Goal: Transaction & Acquisition: Purchase product/service

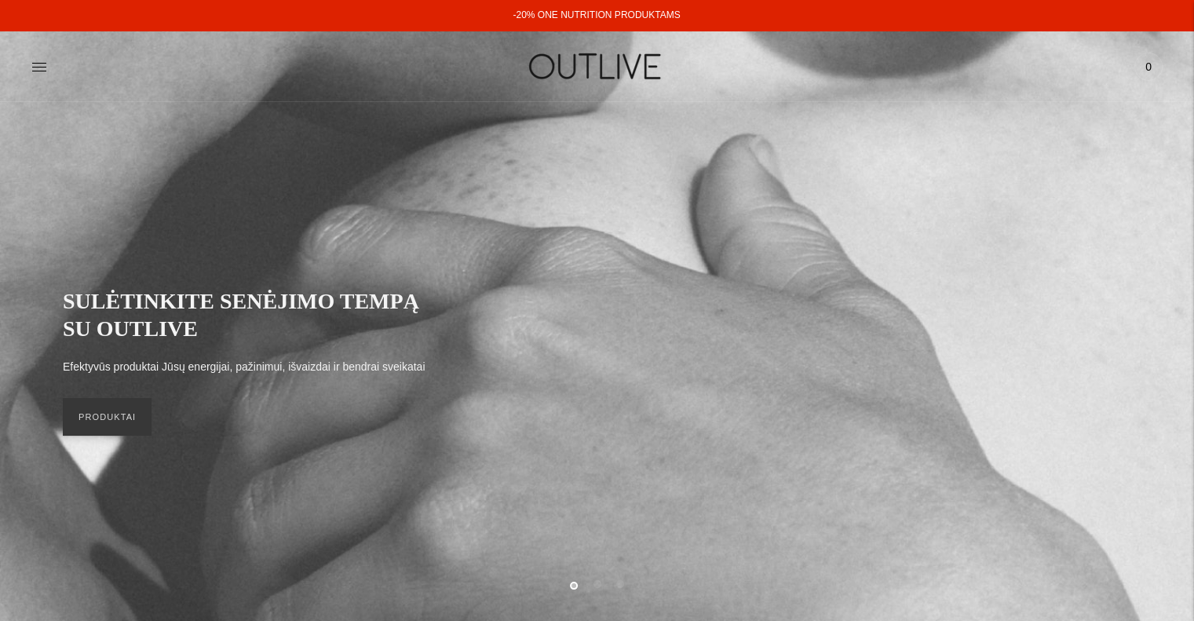
click at [28, 65] on div "PAGRINDINIS PAPILDAI Visi papildai Antioksidantai Dirbantiems ofise Ekologiška …" at bounding box center [597, 66] width 1194 height 54
click at [35, 65] on icon at bounding box center [39, 67] width 16 height 16
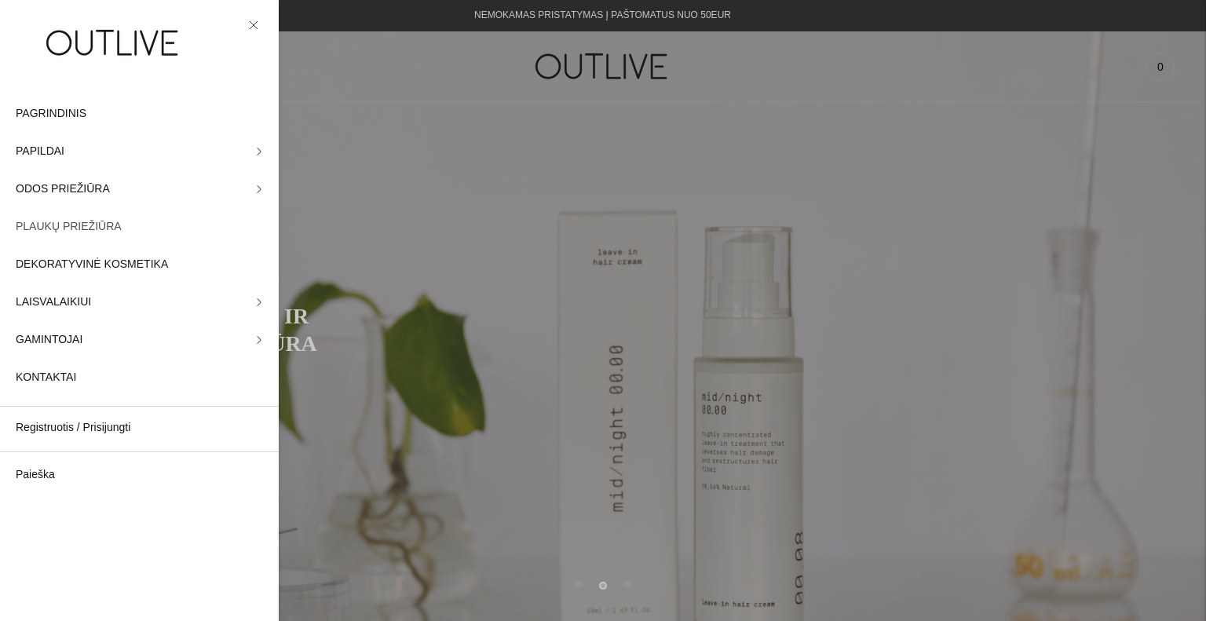
click at [83, 228] on span "PLAUKŲ PRIEŽIŪRA" at bounding box center [69, 226] width 106 height 19
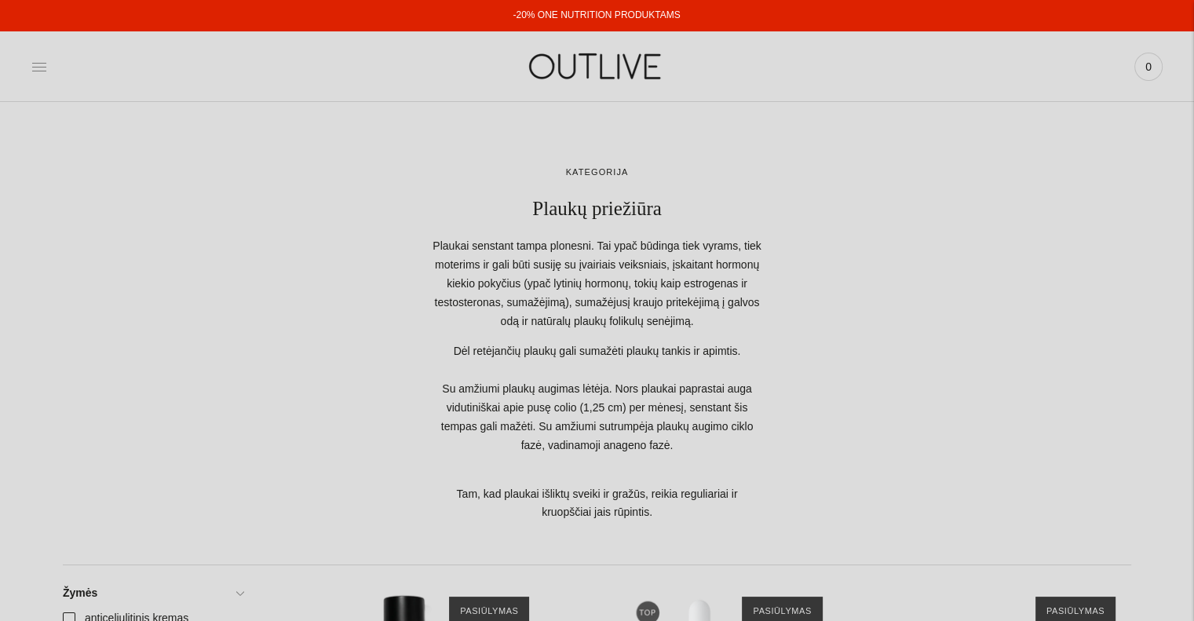
click at [37, 62] on icon at bounding box center [39, 67] width 16 height 16
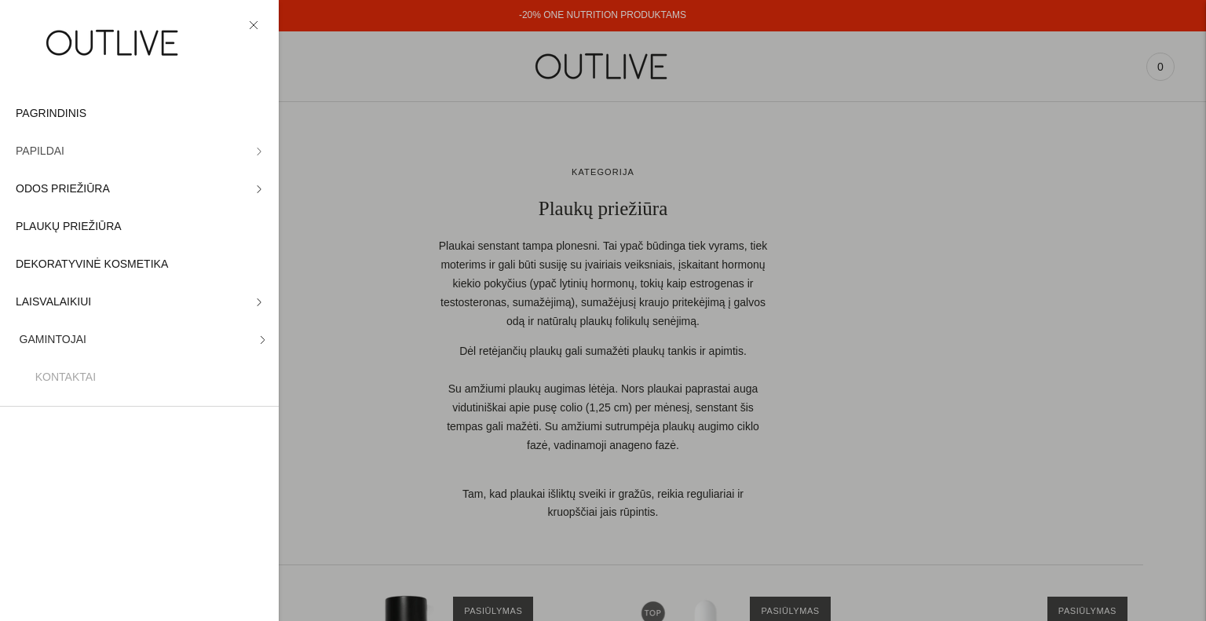
click at [51, 155] on span "PAPILDAI" at bounding box center [40, 151] width 49 height 19
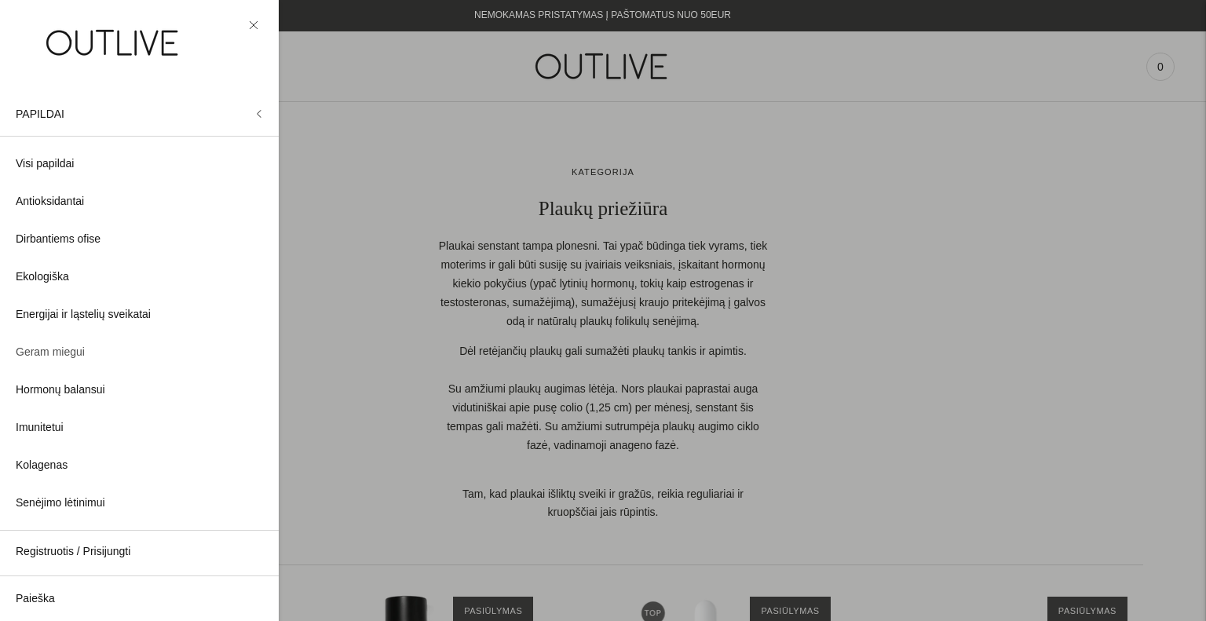
click at [66, 365] on link "Geram miegui" at bounding box center [139, 353] width 279 height 38
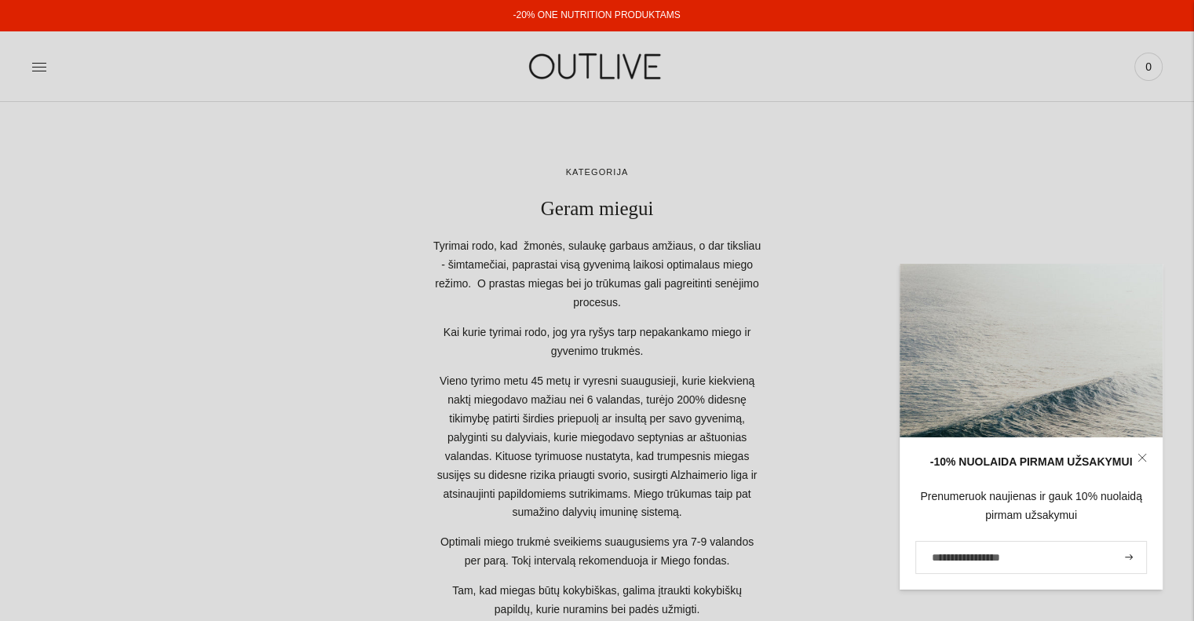
click at [1139, 455] on icon at bounding box center [1142, 457] width 9 height 9
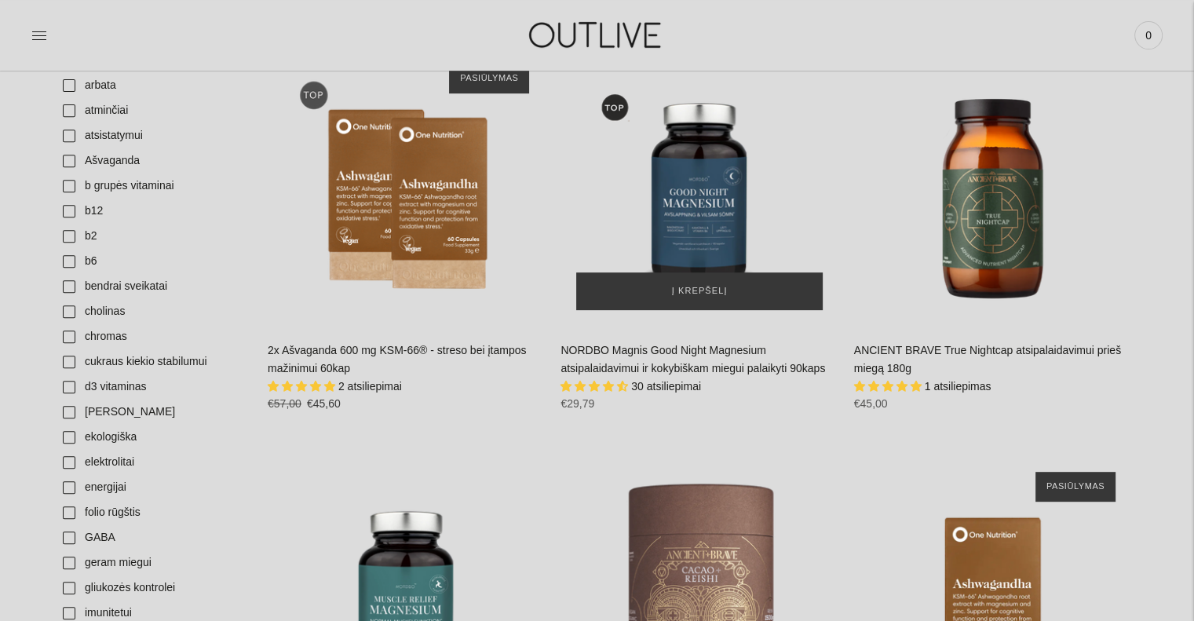
scroll to position [628, 0]
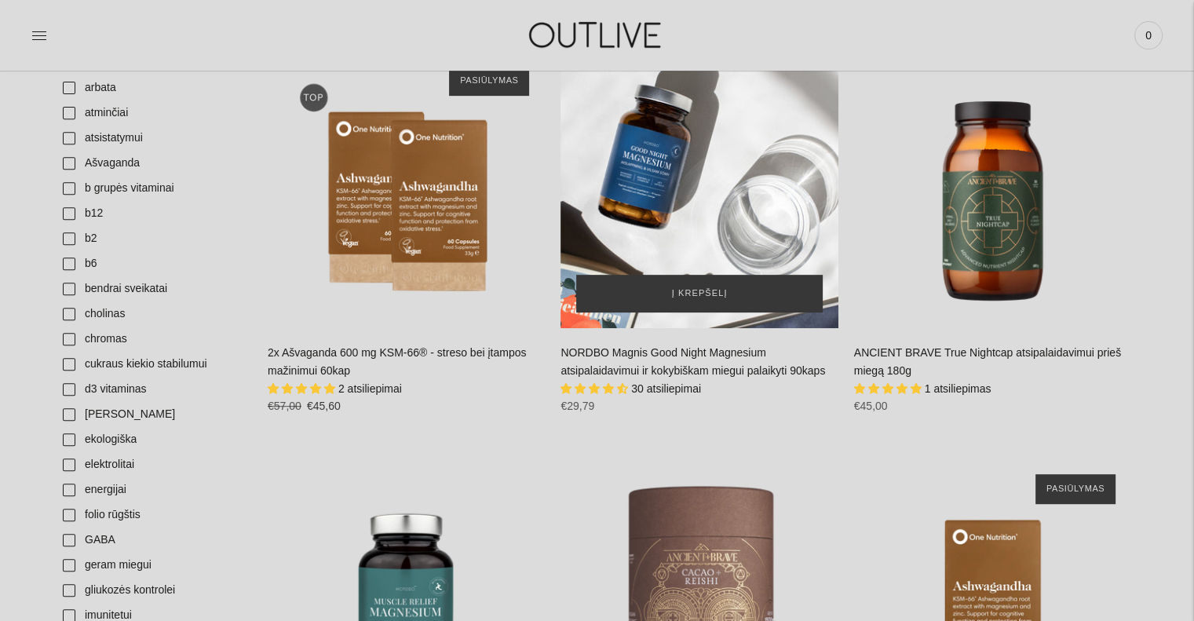
click at [712, 174] on div "NORDBO Magnis Good Night Magnesium atsipalaidavimui ir kokybiškam miegui palaik…" at bounding box center [699, 188] width 277 height 277
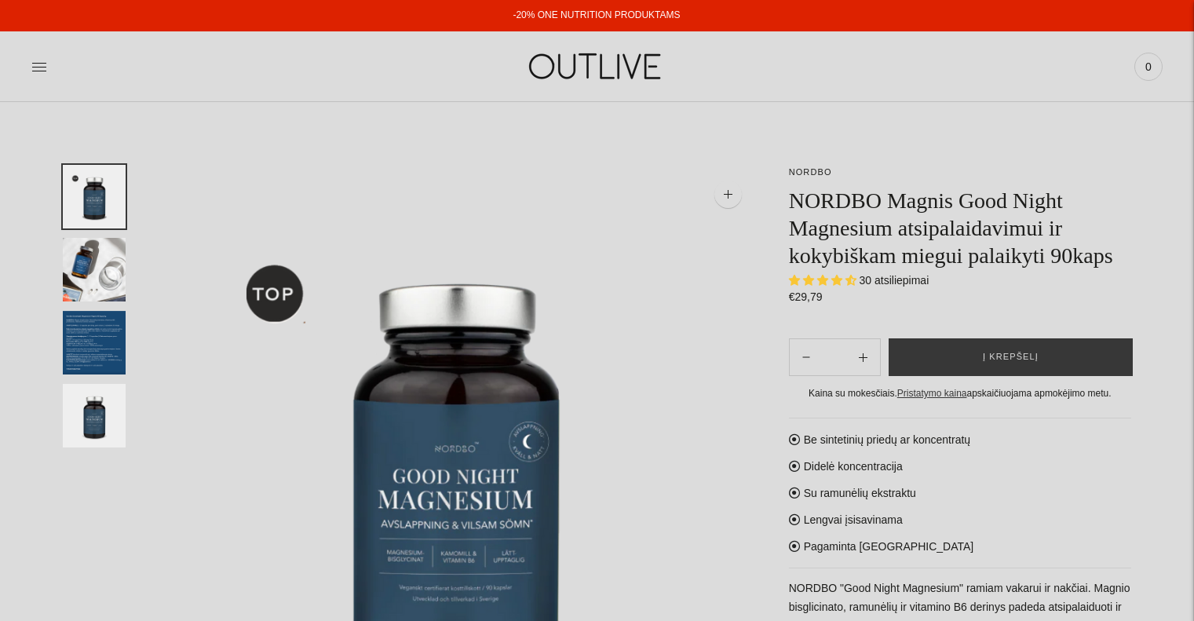
select select "**********"
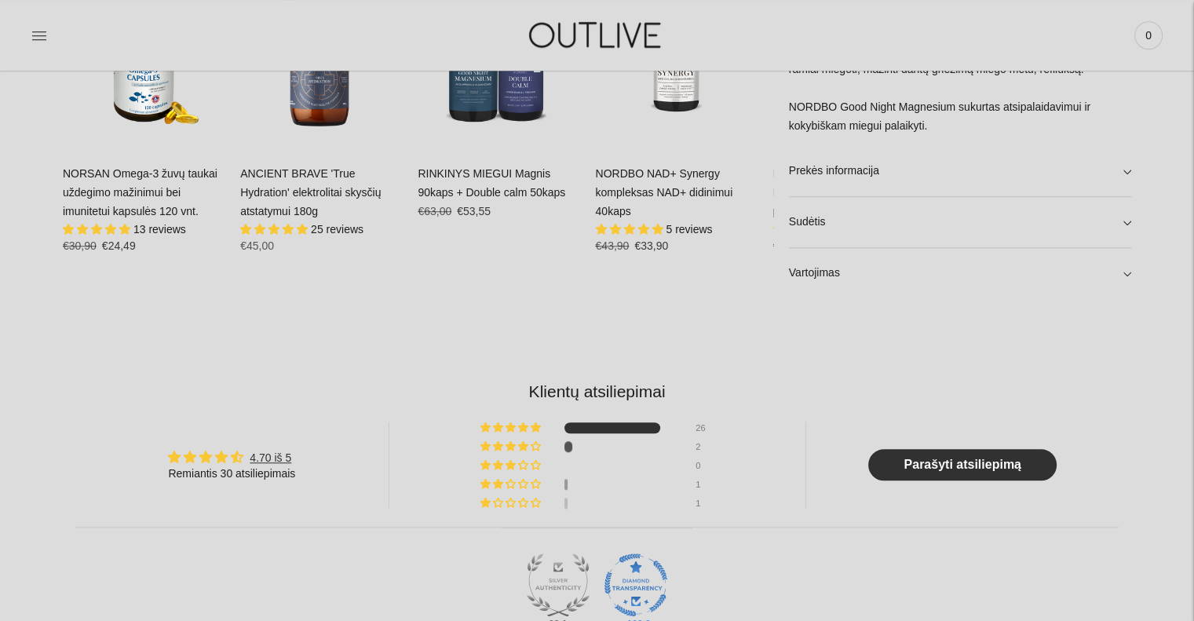
scroll to position [1021, 0]
